Goal: Transaction & Acquisition: Purchase product/service

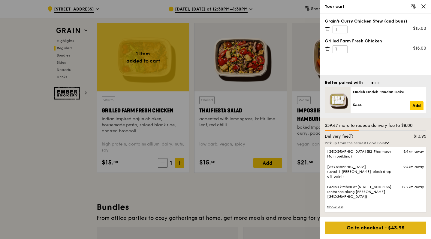
scroll to position [698, 0]
click at [369, 227] on div "Go to checkout - $43.95" at bounding box center [376, 227] width 102 height 13
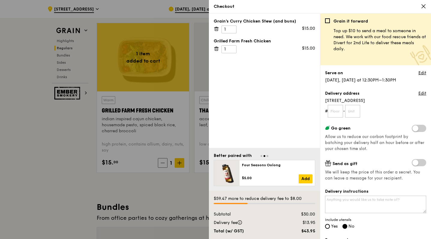
scroll to position [0, 0]
click at [421, 72] on link "Edit" at bounding box center [423, 73] width 8 height 6
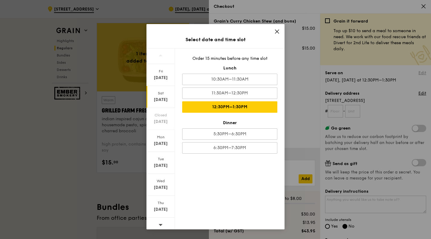
click at [346, 114] on div "Select date and time slot [DATE] [DATE] Closed [DATE] [DATE] [DATE] [DATE] [DAT…" at bounding box center [215, 119] width 431 height 239
click at [276, 32] on icon at bounding box center [277, 31] width 5 height 5
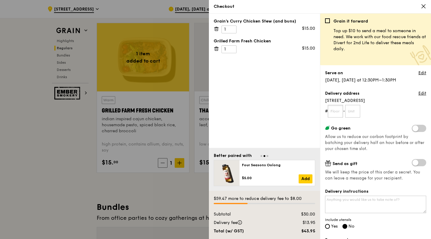
click at [341, 113] on input "text" at bounding box center [335, 111] width 15 height 13
type input "07"
type input "57"
click at [369, 141] on span "Allow us to reduce our carbon footprint by batching your delivery half an hour …" at bounding box center [374, 142] width 99 height 17
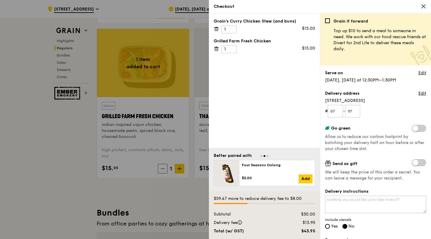
scroll to position [691, 0]
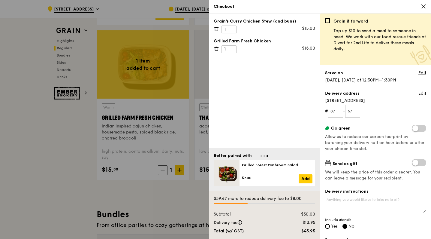
click at [417, 127] on span at bounding box center [419, 128] width 14 height 7
click at [413, 129] on input "checkbox" at bounding box center [413, 129] width 0 height 0
click at [417, 127] on span at bounding box center [419, 128] width 14 height 7
click at [413, 129] on input "checkbox" at bounding box center [413, 129] width 0 height 0
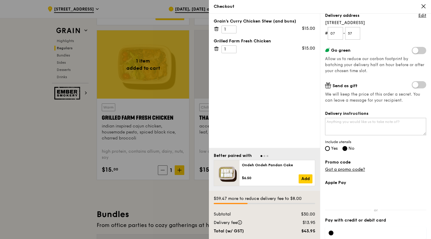
scroll to position [83, 0]
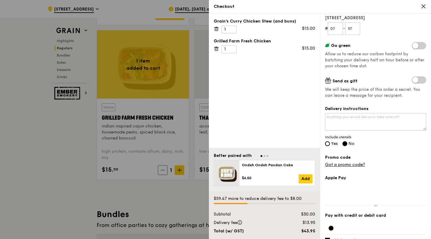
click at [421, 79] on span at bounding box center [419, 79] width 14 height 7
click at [413, 80] on input "checkbox" at bounding box center [413, 80] width 0 height 0
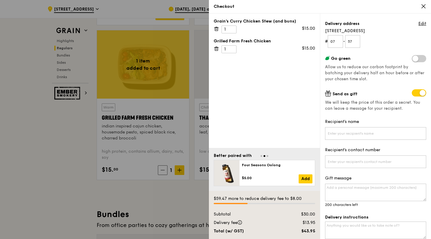
scroll to position [87, 0]
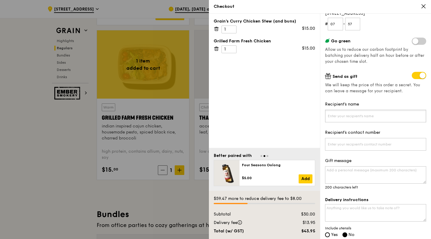
click at [362, 114] on input "Recipient's name" at bounding box center [375, 116] width 101 height 13
type input "T"
click at [354, 141] on input "Recipient's contact number" at bounding box center [375, 144] width 101 height 13
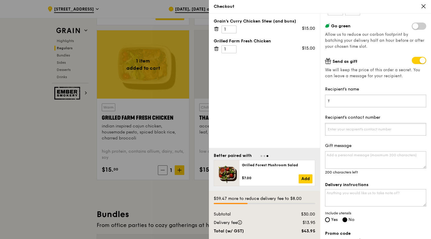
scroll to position [103, 0]
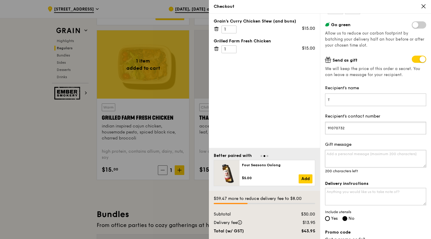
type input "91070732"
click at [344, 158] on textarea "Gift message" at bounding box center [375, 158] width 101 height 17
type textarea "Happy birthday!"
click at [347, 176] on div "Grain it forward Top up $10 to send a meal to someone in need. We work with our…" at bounding box center [375, 126] width 111 height 225
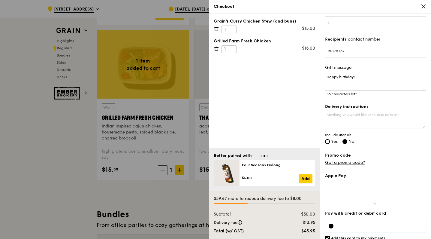
scroll to position [182, 0]
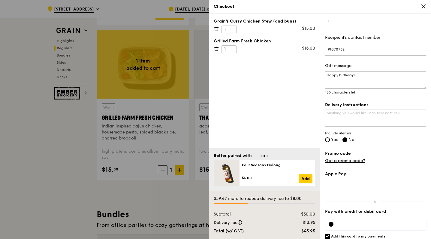
click at [333, 139] on span "Yes" at bounding box center [334, 139] width 7 height 5
click at [330, 139] on input "Yes" at bounding box center [327, 139] width 5 height 5
radio input "true"
radio input "false"
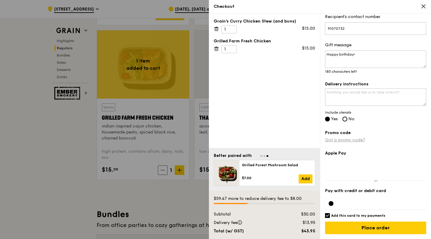
scroll to position [203, 0]
click at [354, 139] on link "Got a promo code?" at bounding box center [345, 139] width 40 height 5
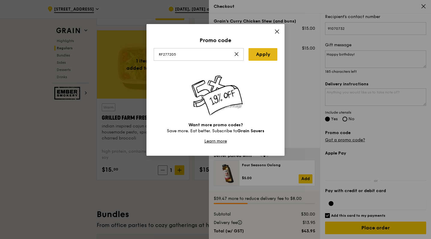
click at [255, 57] on link "Apply" at bounding box center [263, 54] width 29 height 13
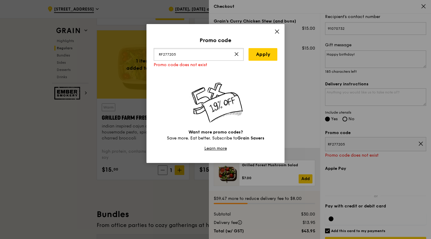
click at [207, 56] on input "RF277205" at bounding box center [199, 54] width 90 height 13
click at [262, 53] on link "Apply" at bounding box center [263, 54] width 29 height 13
type input "TRUE10"
click at [277, 32] on icon at bounding box center [277, 32] width 4 height 4
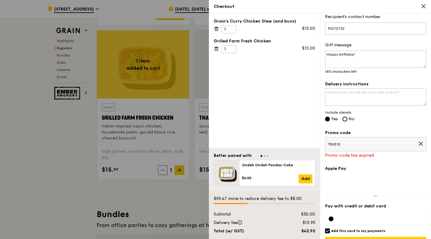
click at [423, 144] on icon at bounding box center [420, 143] width 5 height 5
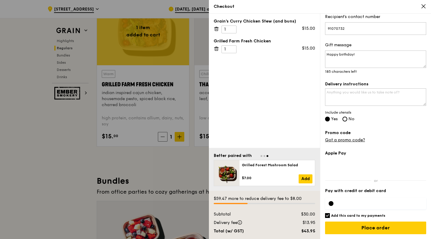
click at [344, 216] on h6 "Add this card to my payments" at bounding box center [358, 215] width 54 height 5
click at [330, 216] on input "Add this card to my payments" at bounding box center [327, 215] width 5 height 5
checkbox input "false"
